Goal: Transaction & Acquisition: Purchase product/service

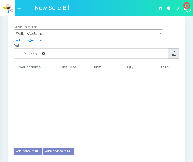
click at [29, 67] on th "Product Name" at bounding box center [36, 66] width 44 height 11
click at [19, 77] on table "# Product Name Tax Unit Price Unit Qty Total Products Total" at bounding box center [97, 102] width 166 height 82
click at [23, 66] on th "Product Name" at bounding box center [36, 66] width 44 height 11
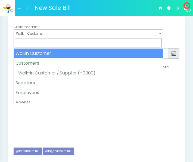
click at [92, 33] on span "Walkin Customer" at bounding box center [88, 34] width 149 height 8
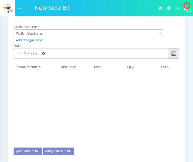
click at [40, 29] on span "Walkin Customer" at bounding box center [89, 33] width 150 height 8
click at [161, 33] on b at bounding box center [160, 33] width 2 height 1
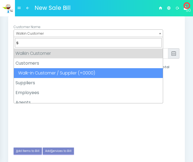
click at [24, 82] on strong "Suppliers" at bounding box center [88, 83] width 149 height 10
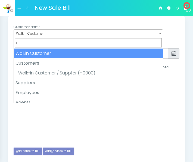
click at [21, 43] on input "s" at bounding box center [88, 42] width 147 height 9
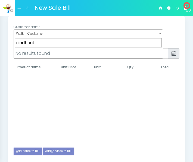
type input "sindhauto"
click at [161, 33] on b at bounding box center [160, 33] width 2 height 1
click at [32, 41] on link "Add New C ustomer" at bounding box center [30, 40] width 32 height 6
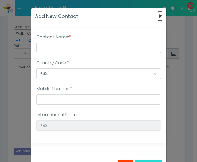
click at [158, 16] on button "×" at bounding box center [160, 16] width 4 height 7
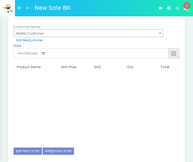
click at [185, 8] on link "50" at bounding box center [185, 8] width 7 height 15
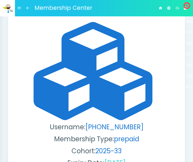
click at [185, 8] on icon at bounding box center [185, 8] width 3 height 4
click at [159, 11] on link at bounding box center [160, 8] width 8 height 15
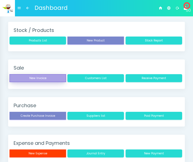
click at [47, 76] on button "New Invoice" at bounding box center [38, 78] width 57 height 8
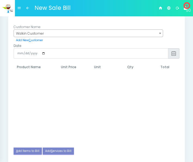
click at [24, 68] on th "Product Name" at bounding box center [36, 66] width 44 height 11
click at [32, 150] on link "A dd Items to Bill" at bounding box center [28, 150] width 28 height 7
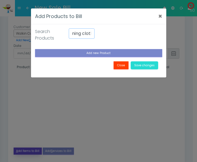
scroll to position [0, 12]
type input "cleaning cloth"
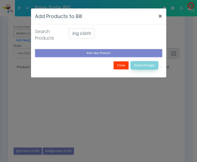
click at [138, 65] on button "Save changes" at bounding box center [144, 65] width 27 height 8
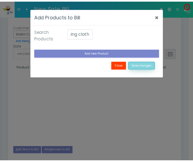
scroll to position [0, 0]
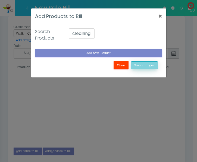
click at [138, 65] on button "Save changes" at bounding box center [144, 65] width 27 height 8
click at [159, 15] on button "×" at bounding box center [160, 16] width 4 height 7
